Goal: Obtain resource: Obtain resource

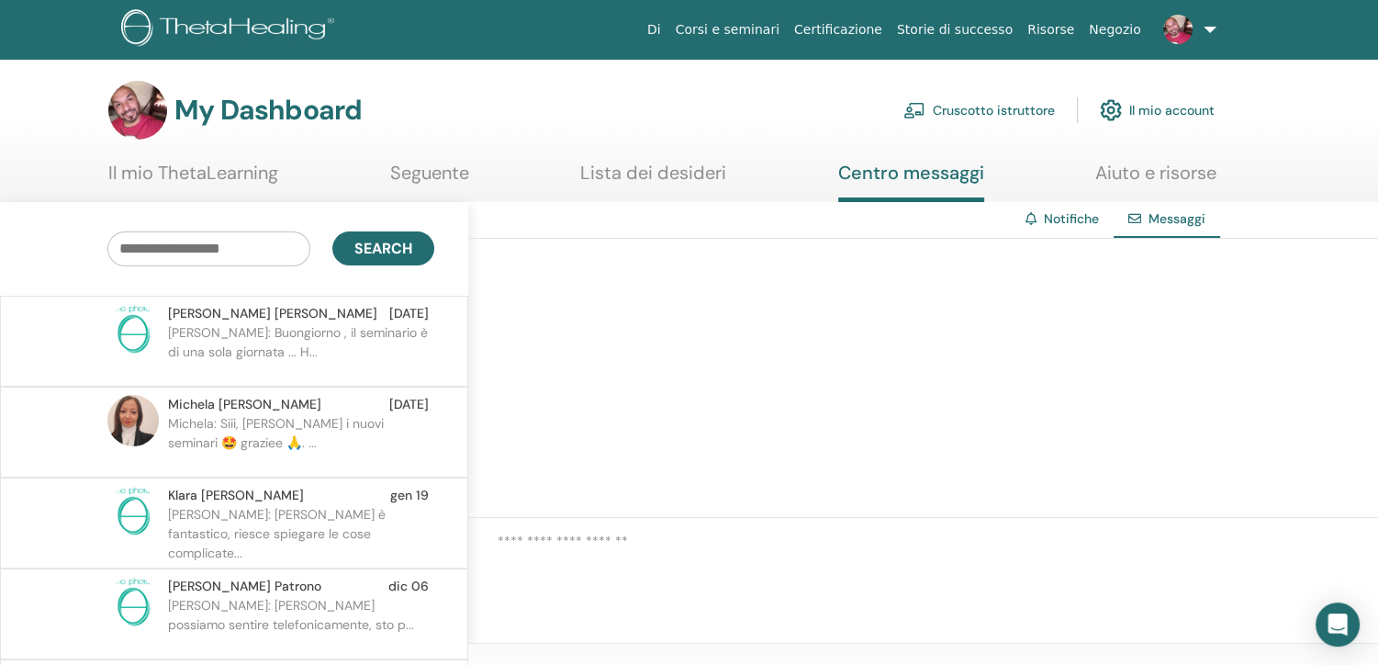
click at [965, 111] on link "Cruscotto istruttore" at bounding box center [978, 110] width 151 height 40
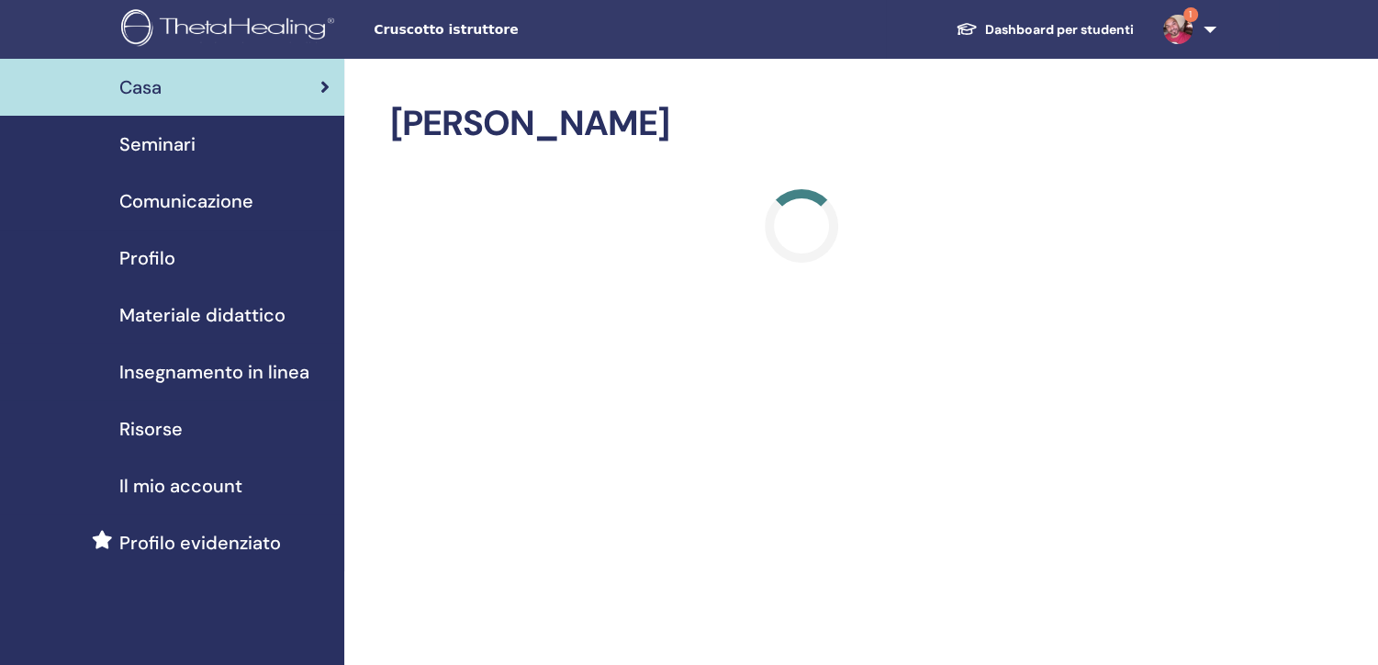
click at [184, 305] on span "Materiale didattico" at bounding box center [202, 315] width 166 height 28
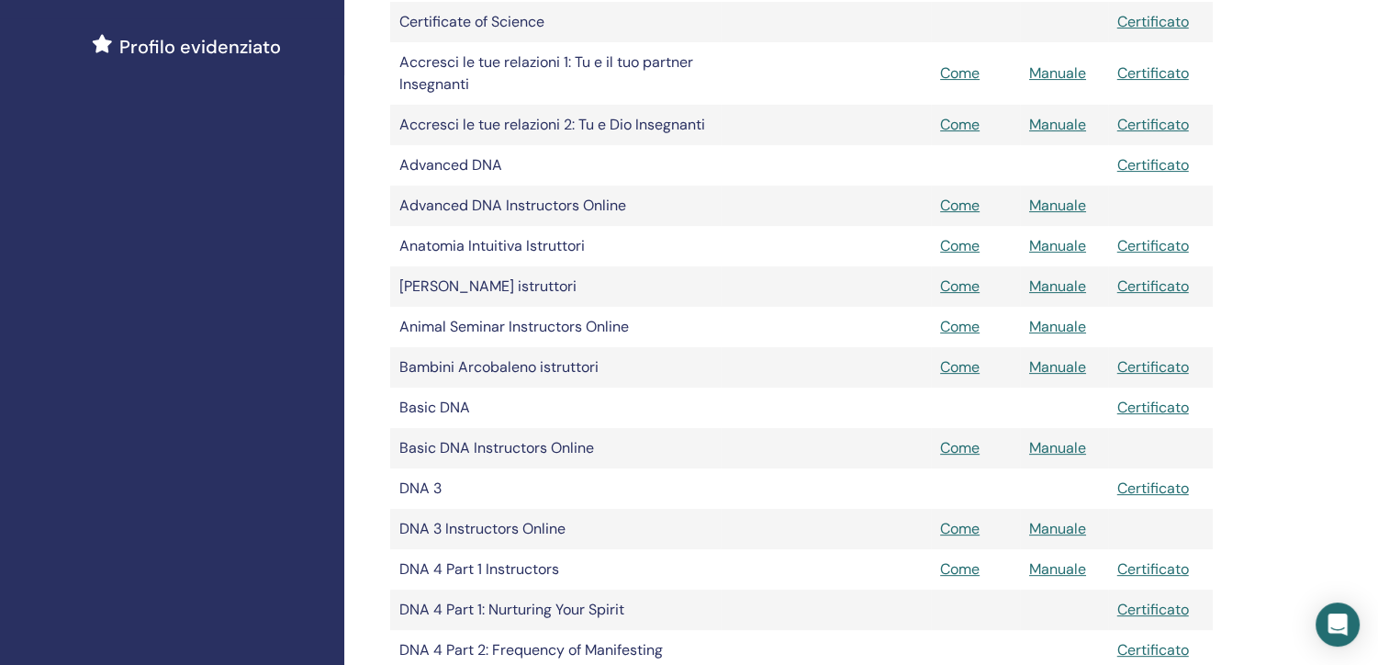
scroll to position [515, 0]
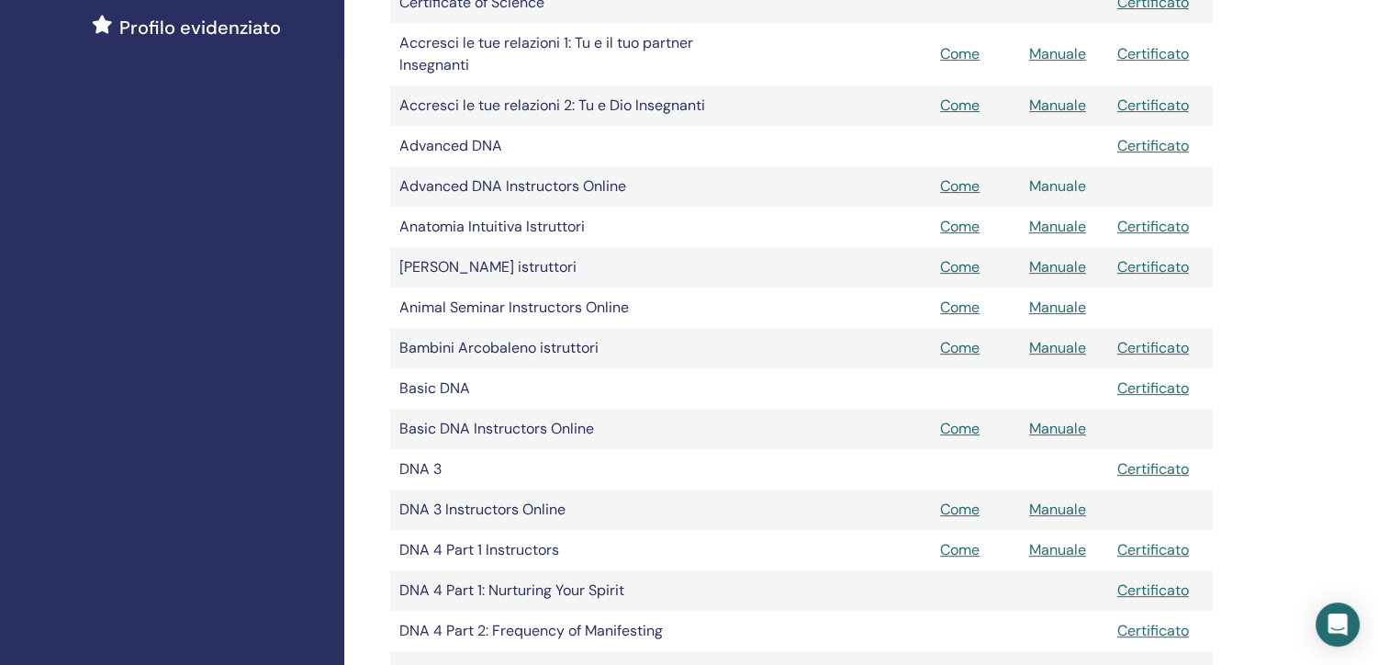
click at [1068, 186] on link "Manuale" at bounding box center [1057, 185] width 57 height 19
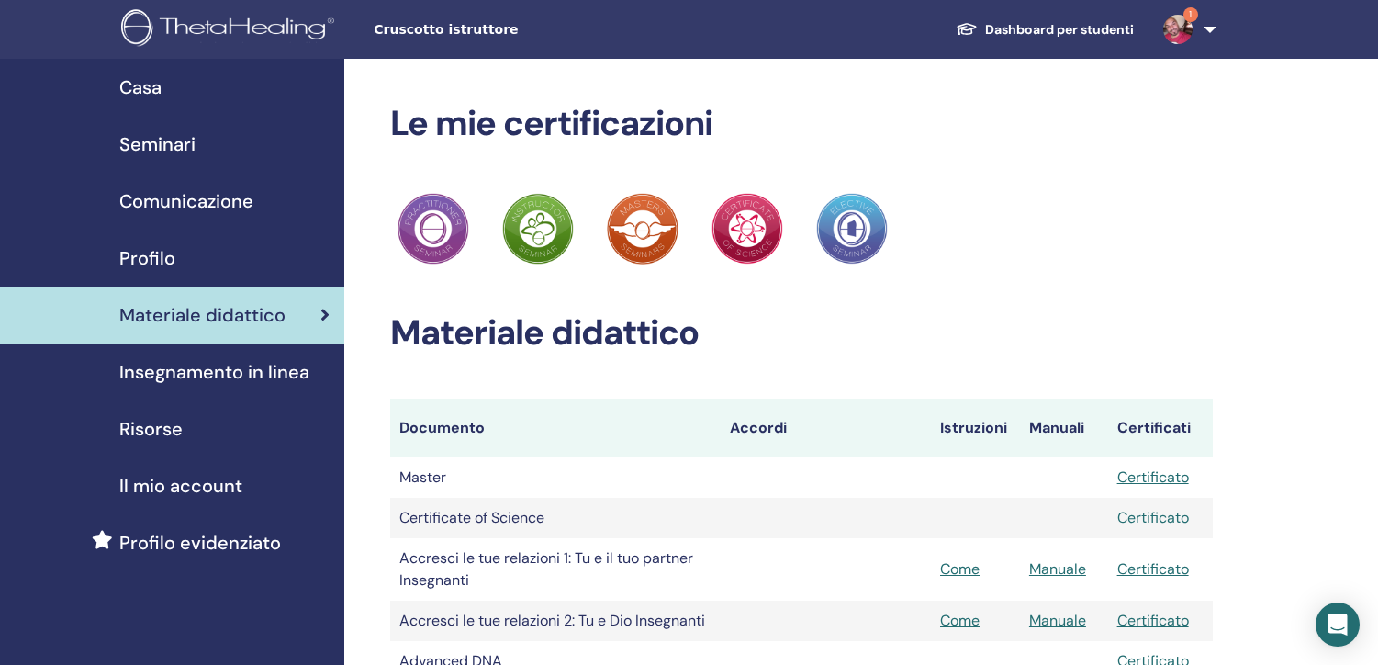
scroll to position [515, 0]
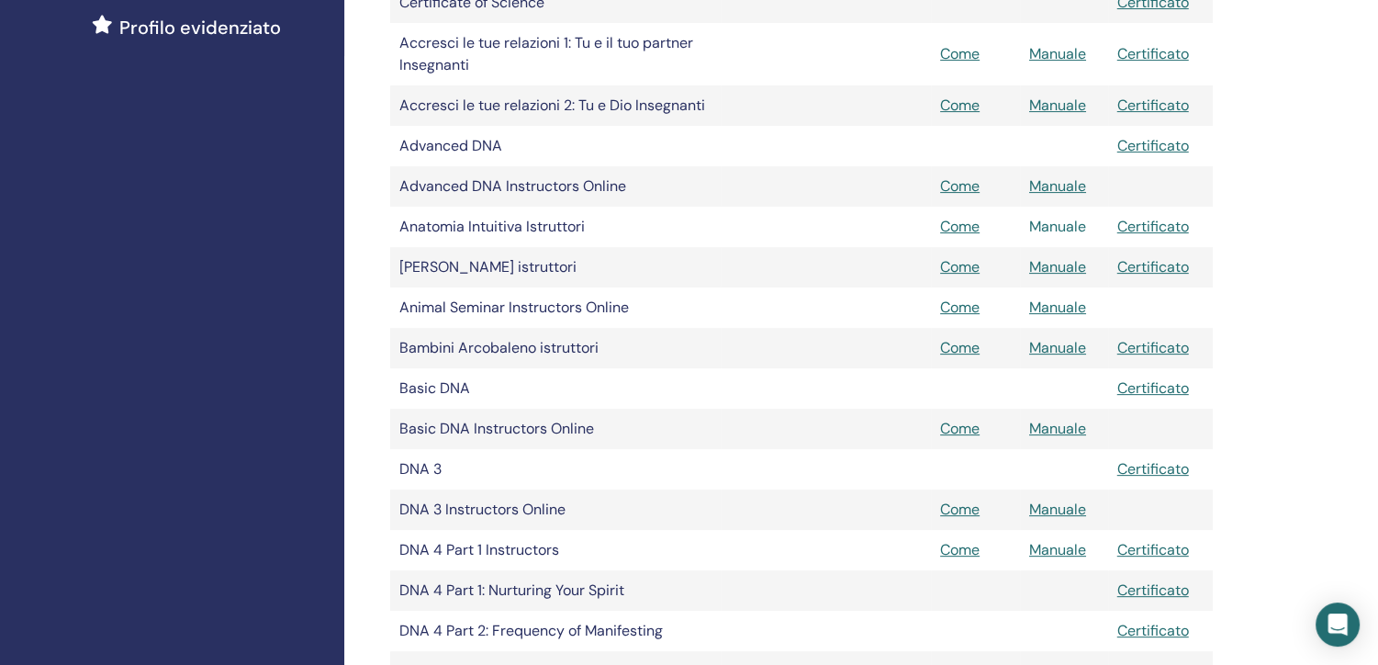
click at [1040, 229] on link "Manuale" at bounding box center [1057, 226] width 57 height 19
